Goal: Task Accomplishment & Management: Manage account settings

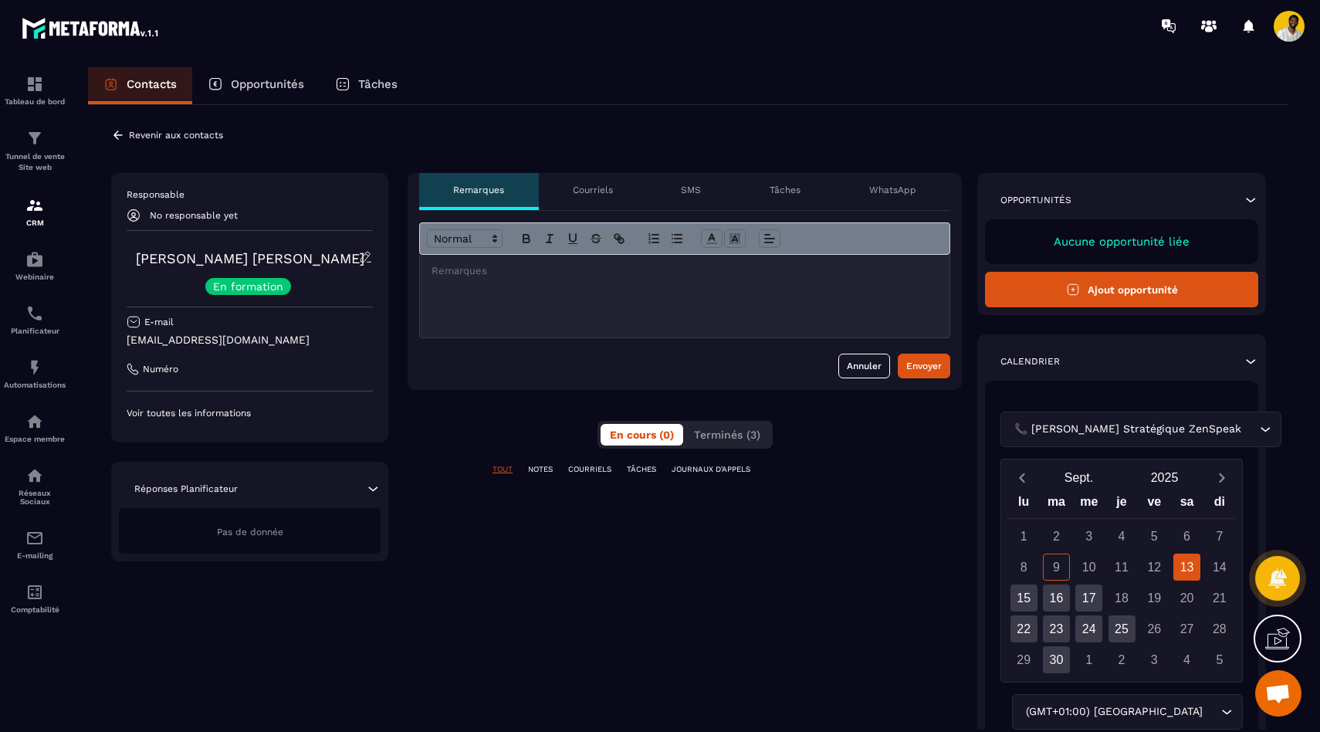
click at [117, 134] on icon at bounding box center [118, 135] width 14 height 14
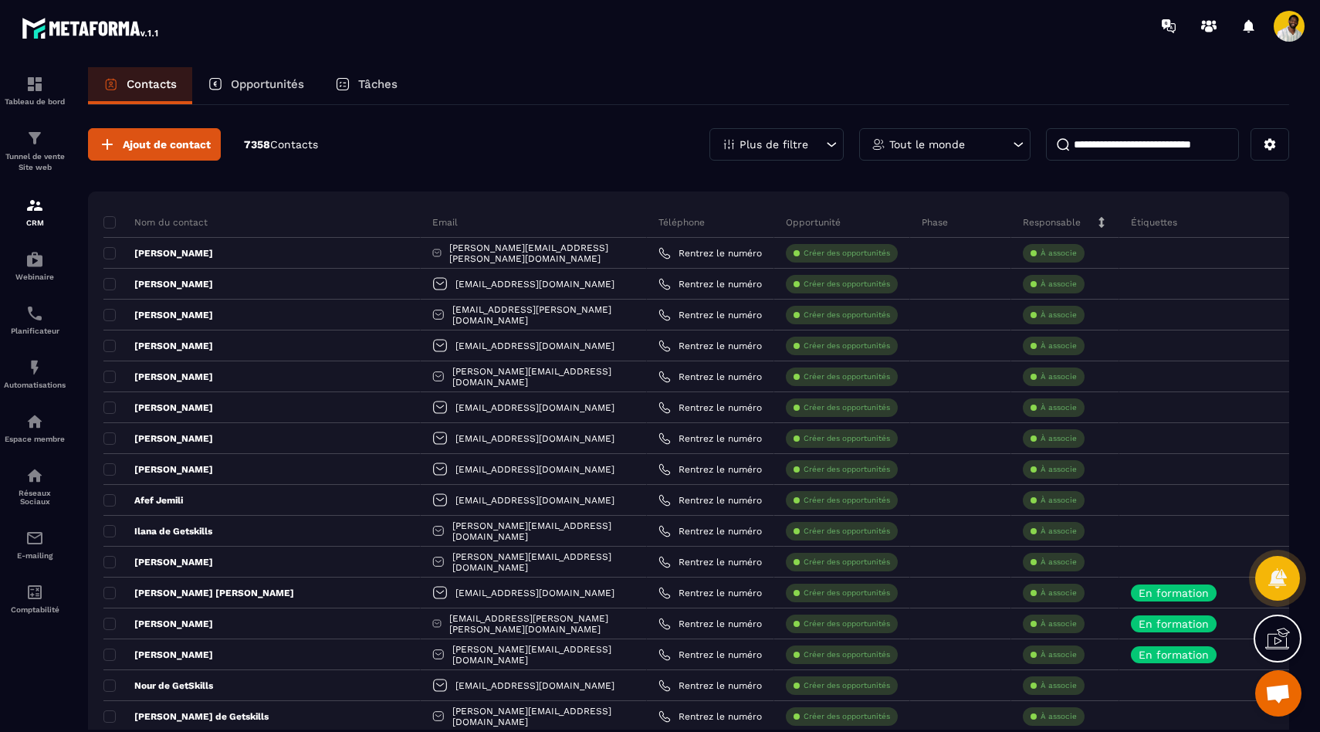
click at [1127, 142] on input at bounding box center [1142, 144] width 193 height 32
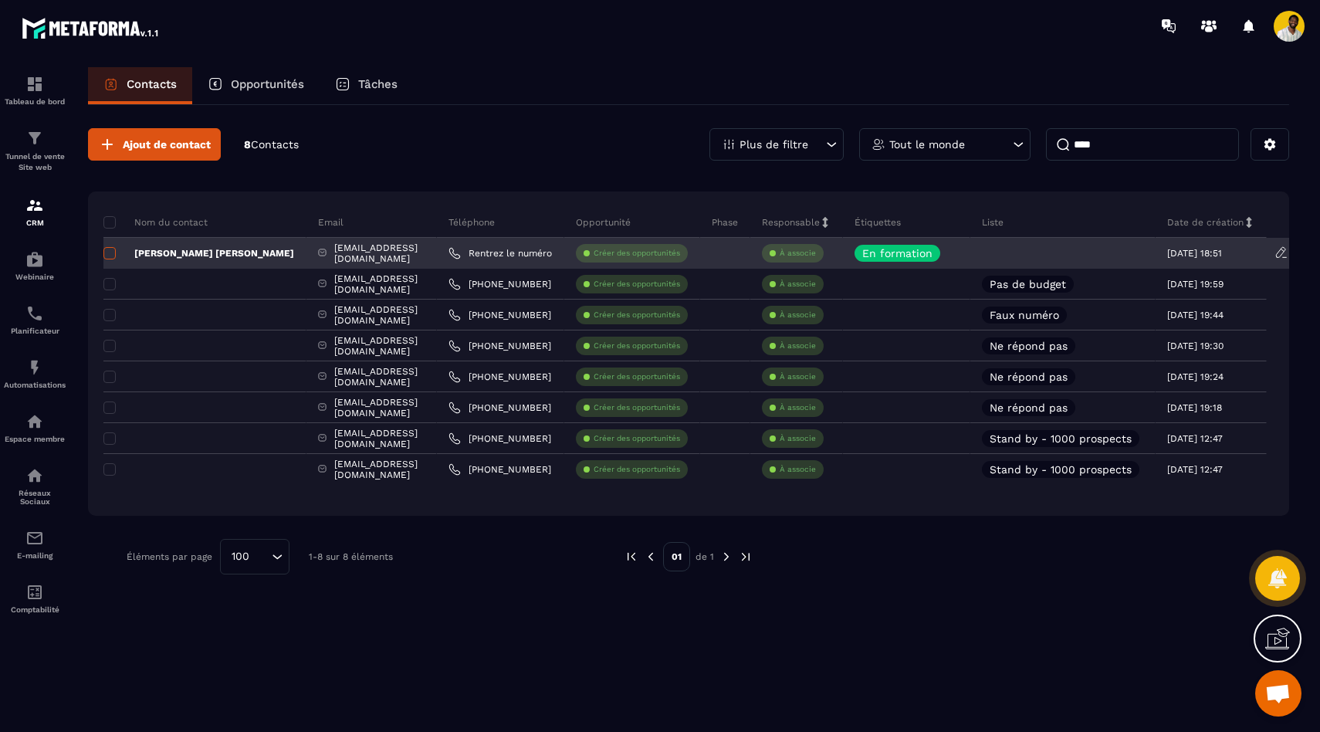
type input "****"
click at [113, 256] on span at bounding box center [109, 253] width 12 height 12
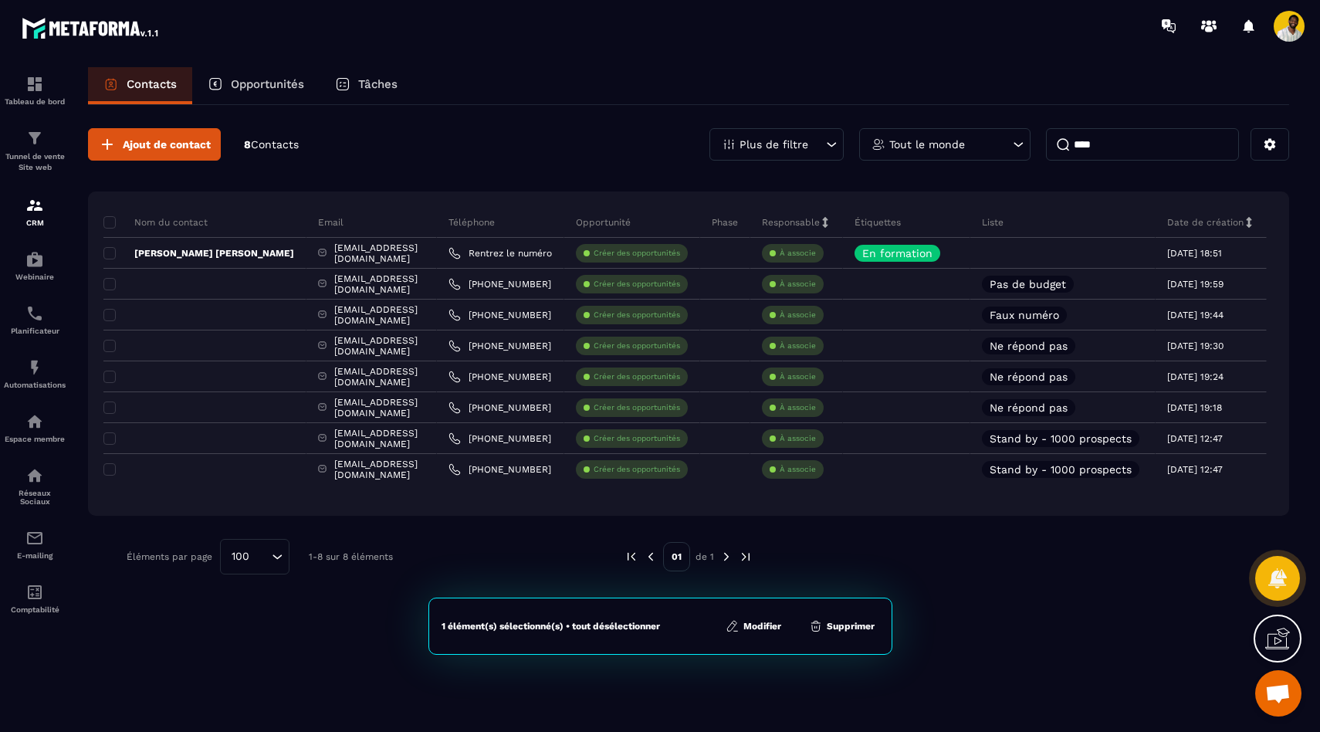
click at [845, 625] on button "Supprimer" at bounding box center [842, 625] width 75 height 15
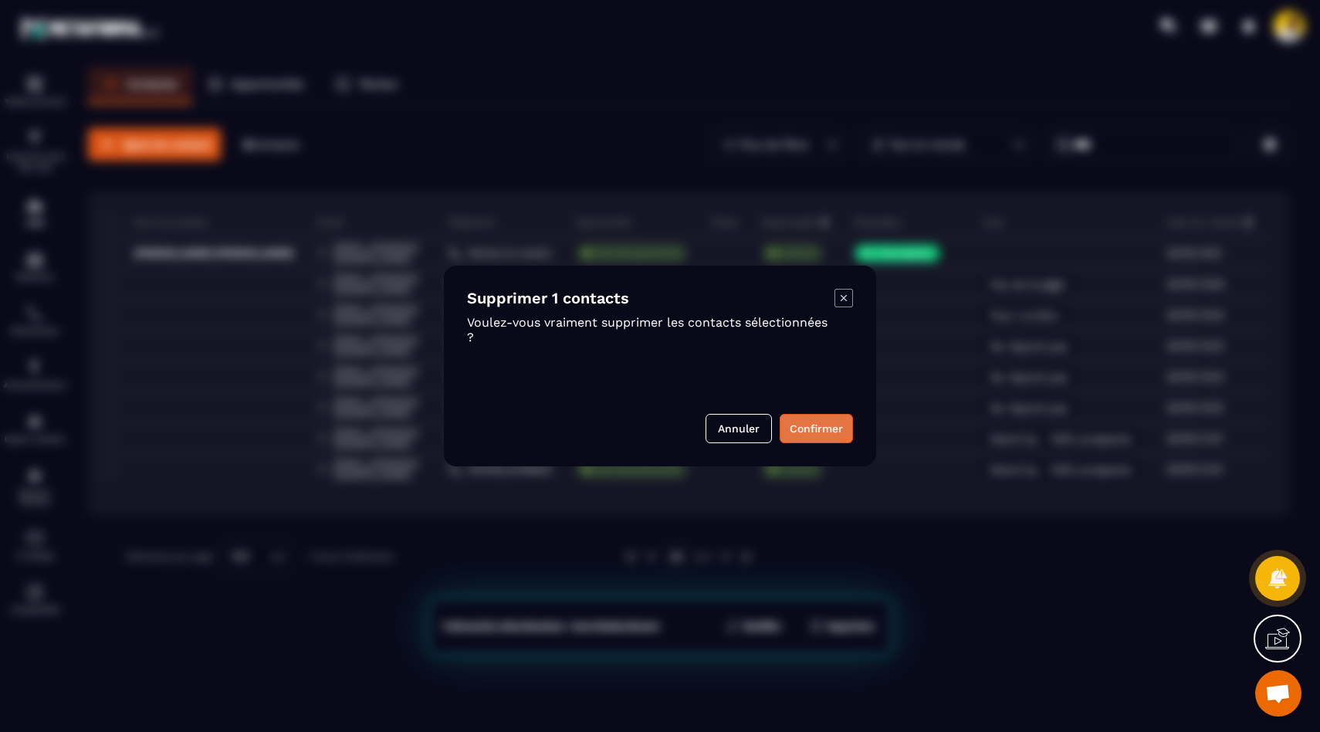
click at [814, 425] on button "Confirmer" at bounding box center [816, 428] width 73 height 29
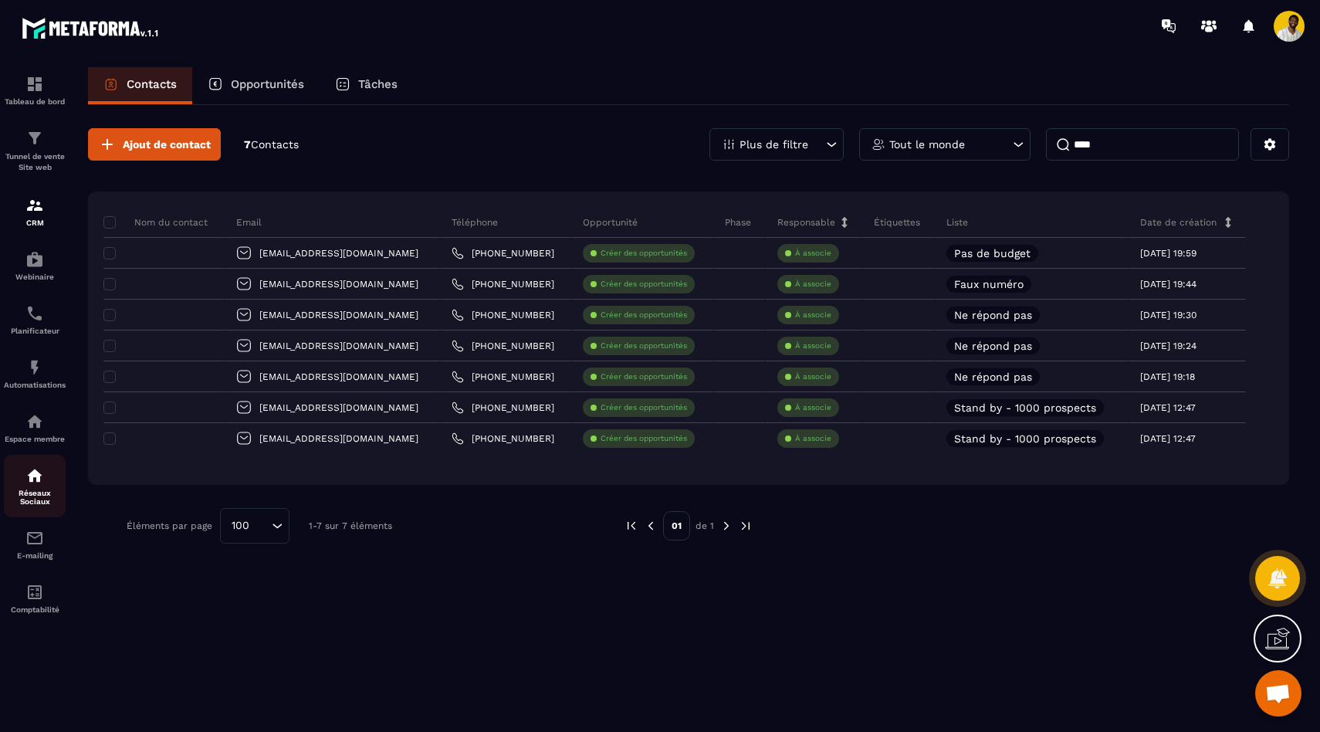
click at [40, 485] on img at bounding box center [34, 475] width 19 height 19
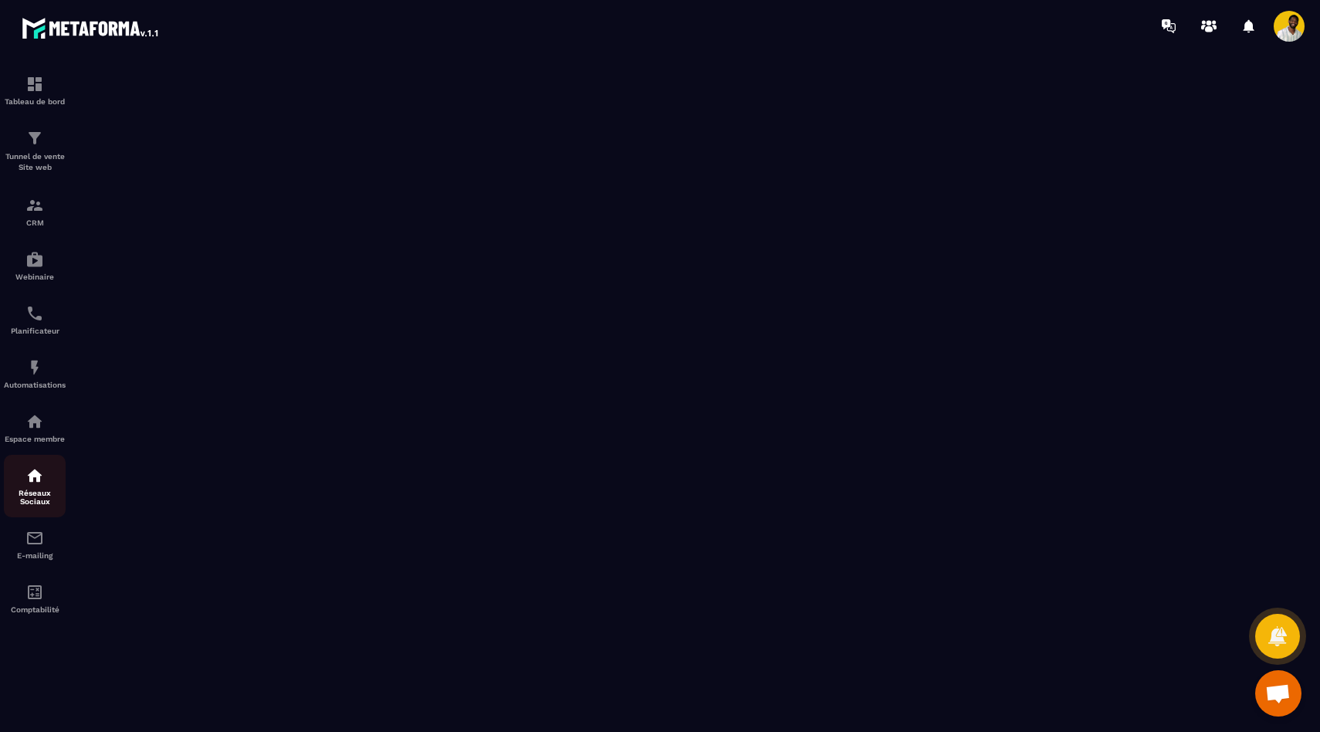
click at [39, 483] on img at bounding box center [34, 475] width 19 height 19
click at [47, 86] on div "Tableau de bord" at bounding box center [35, 90] width 62 height 31
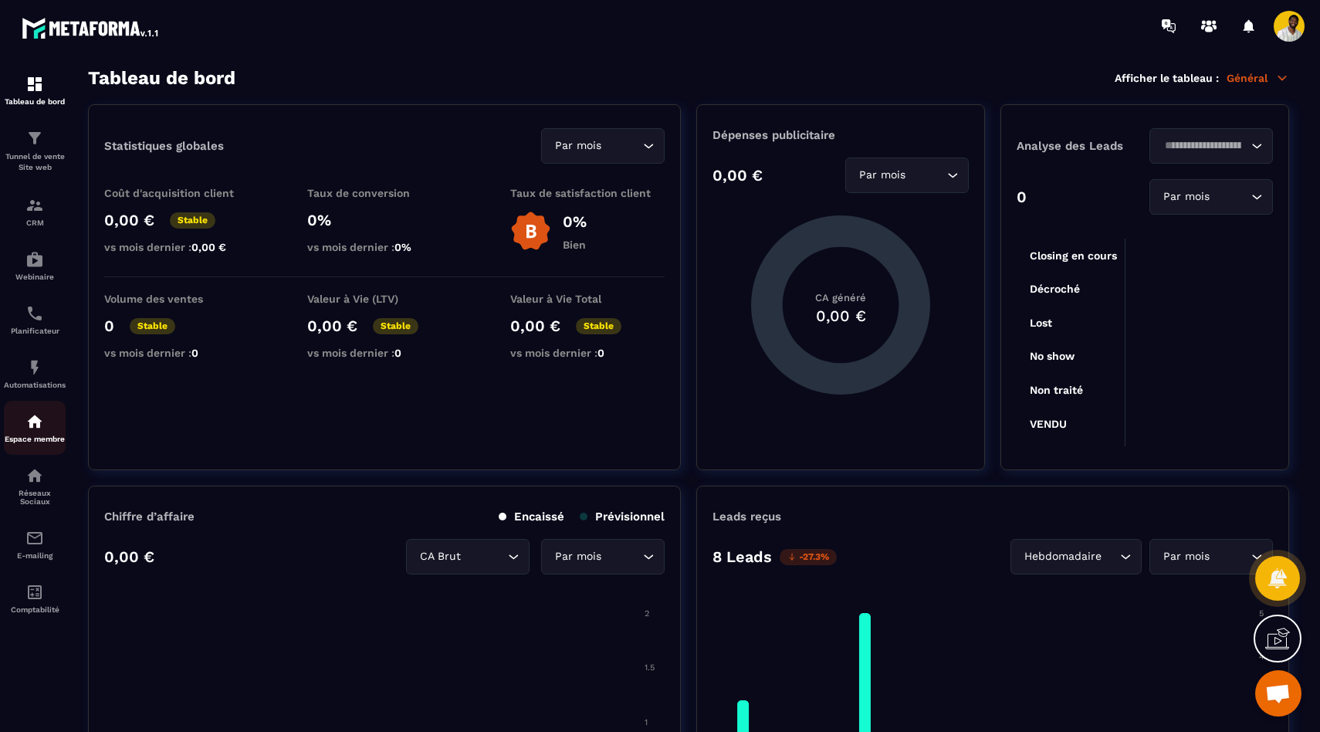
click at [45, 426] on div "Espace membre" at bounding box center [35, 427] width 62 height 31
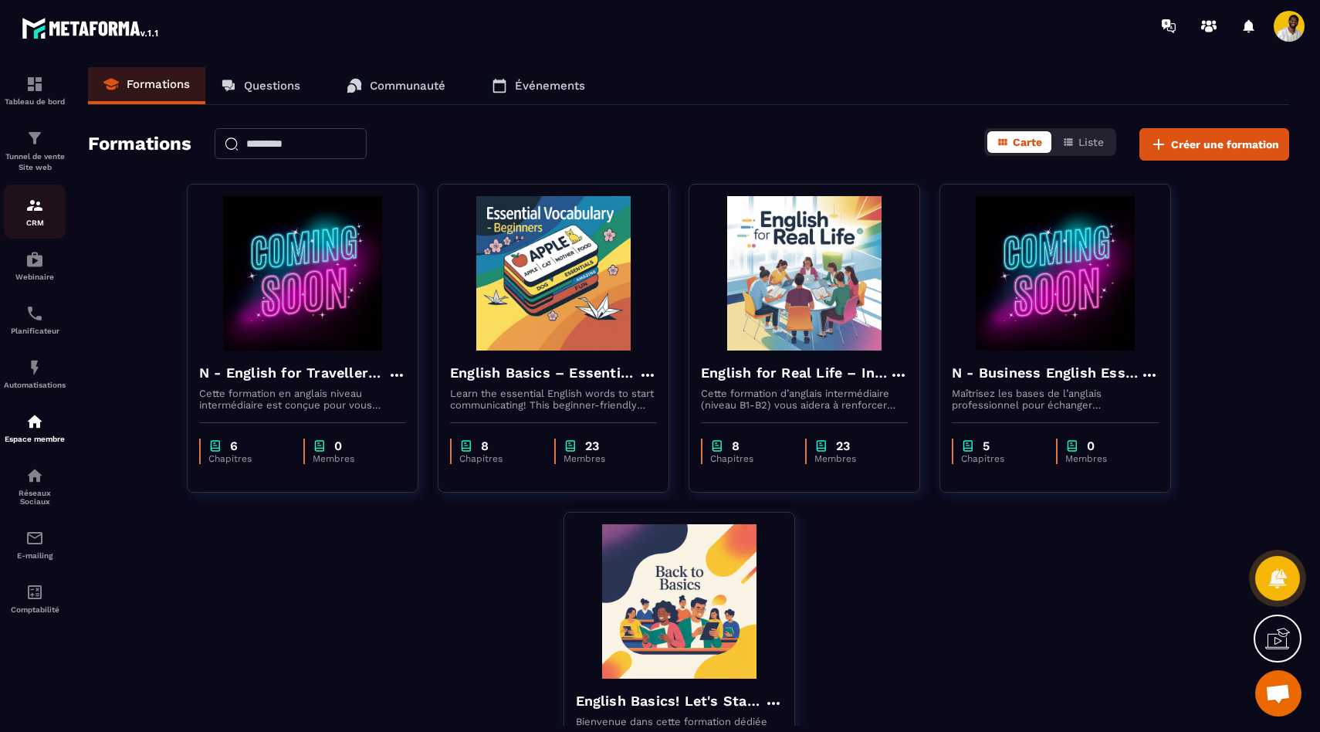
click at [41, 227] on p "CRM" at bounding box center [35, 223] width 62 height 8
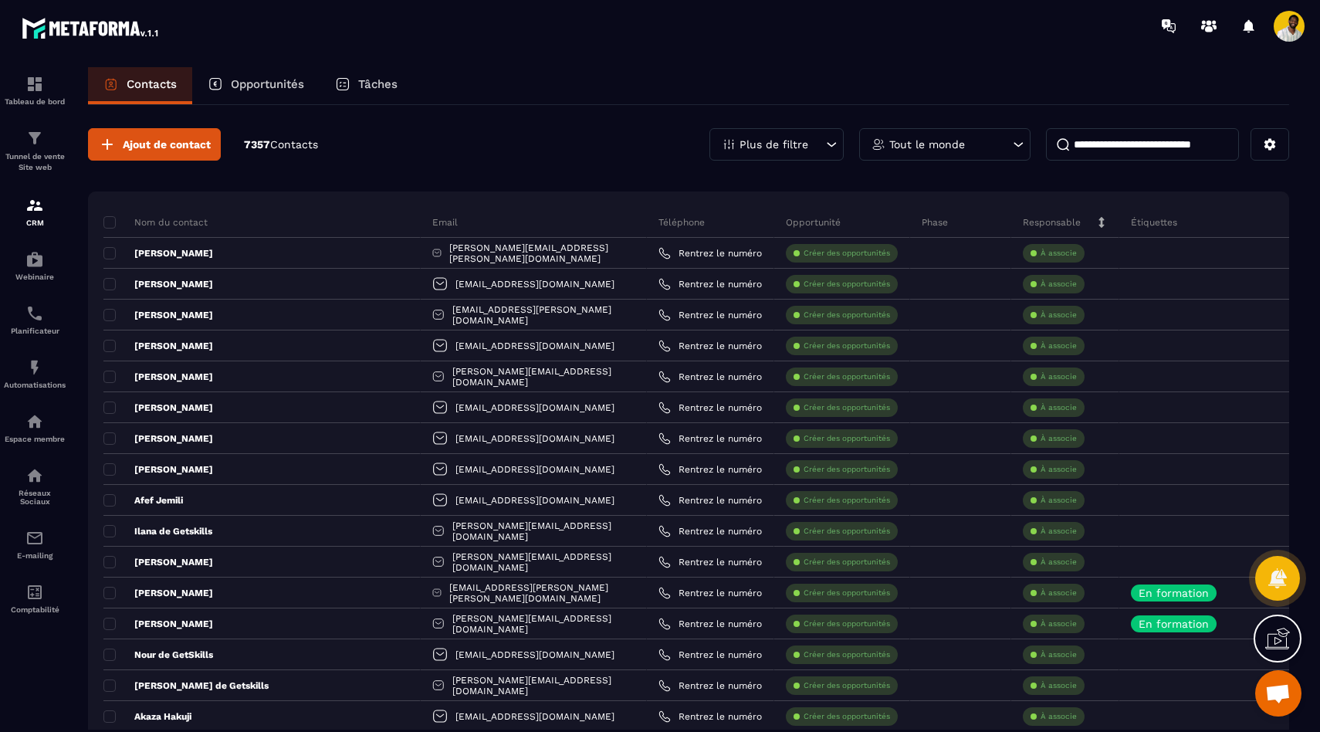
click at [1116, 145] on input at bounding box center [1142, 144] width 193 height 32
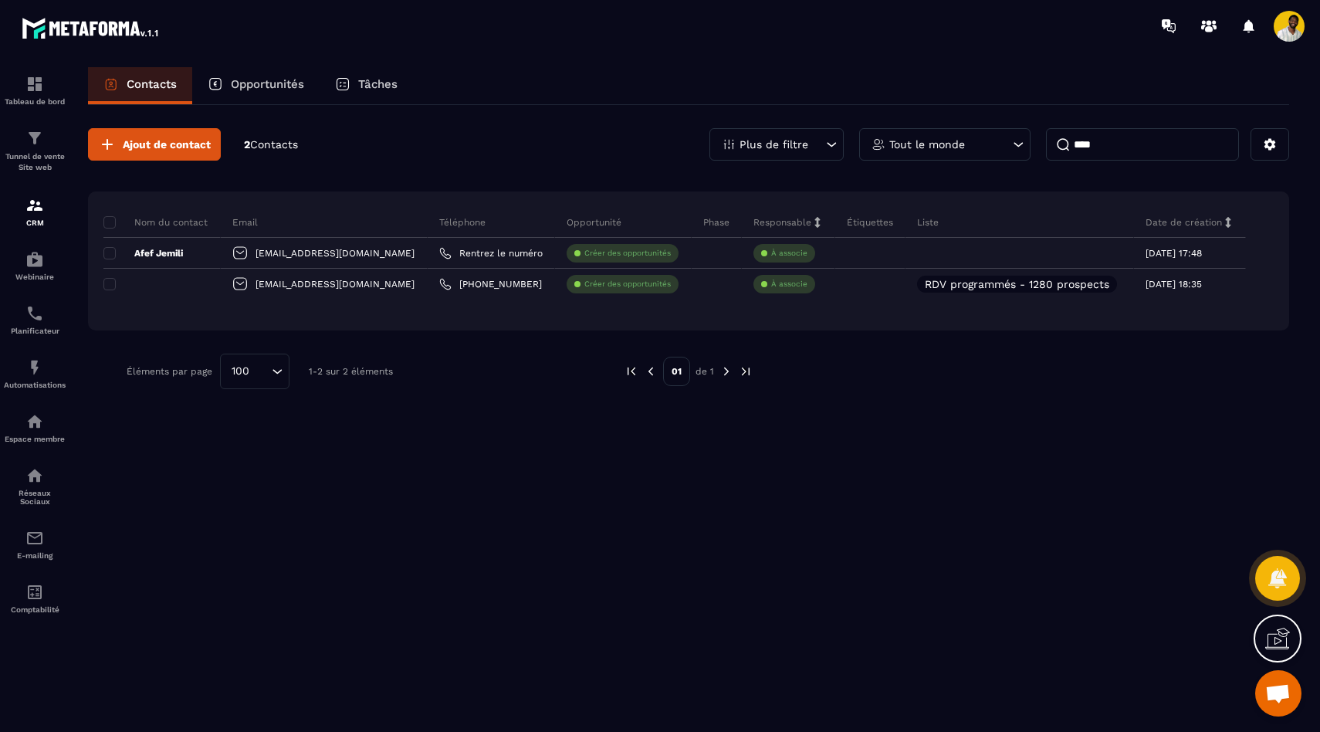
type input "****"
